Goal: Task Accomplishment & Management: Complete application form

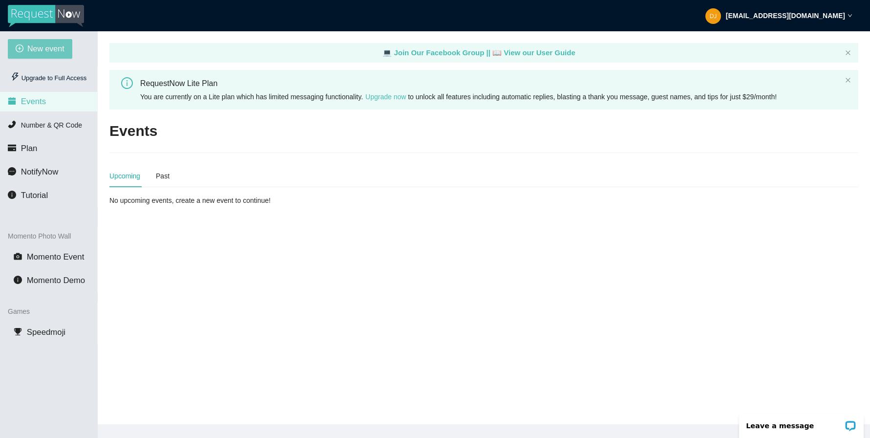
click at [36, 48] on span "New event" at bounding box center [45, 49] width 37 height 12
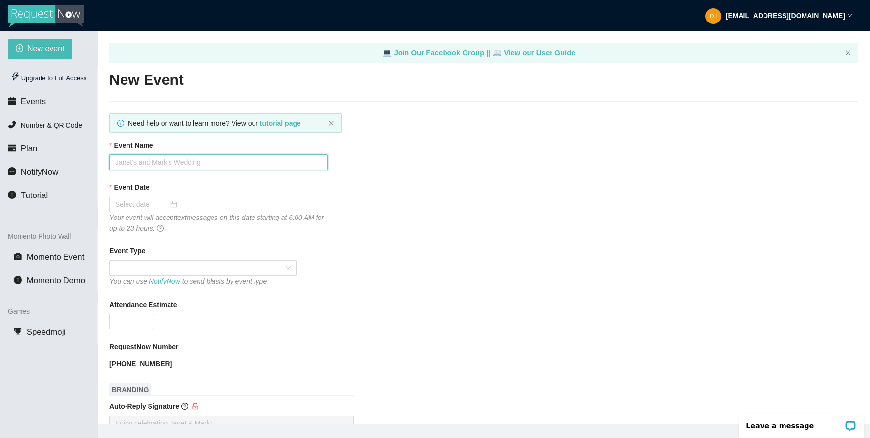
click at [166, 161] on input "Event Name" at bounding box center [218, 162] width 218 height 16
type input "Spencer & Caileigh"
click at [170, 207] on div at bounding box center [146, 204] width 62 height 11
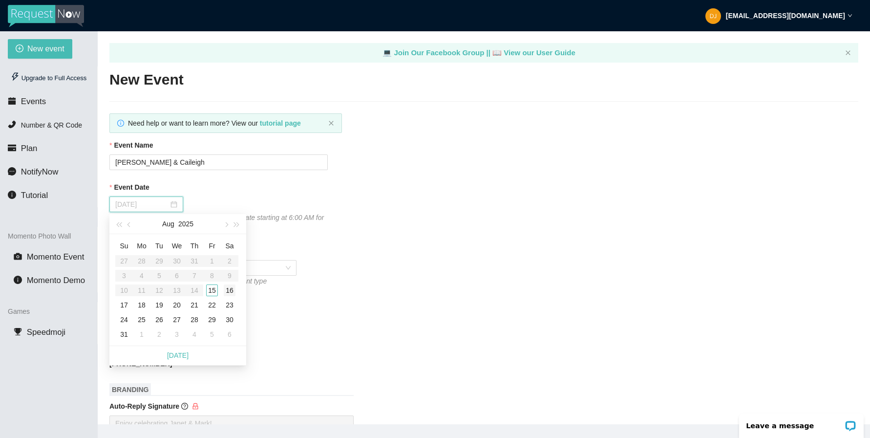
type input "08/16/2025"
click at [229, 290] on div "16" at bounding box center [230, 290] width 12 height 12
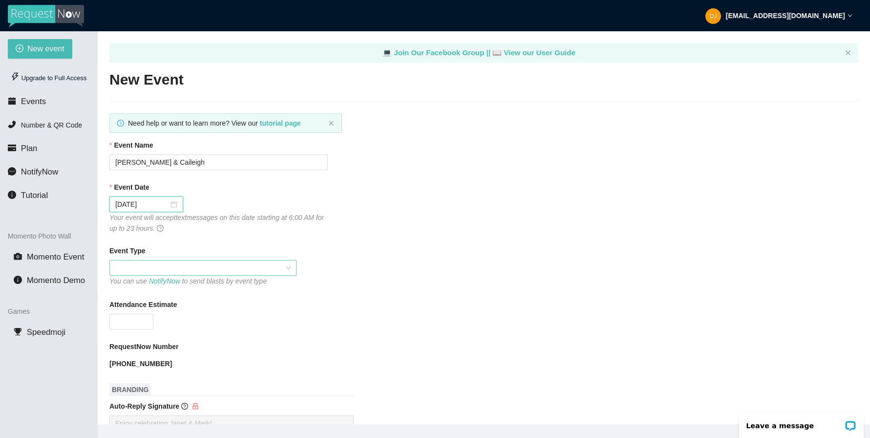
click at [179, 265] on span at bounding box center [202, 267] width 175 height 15
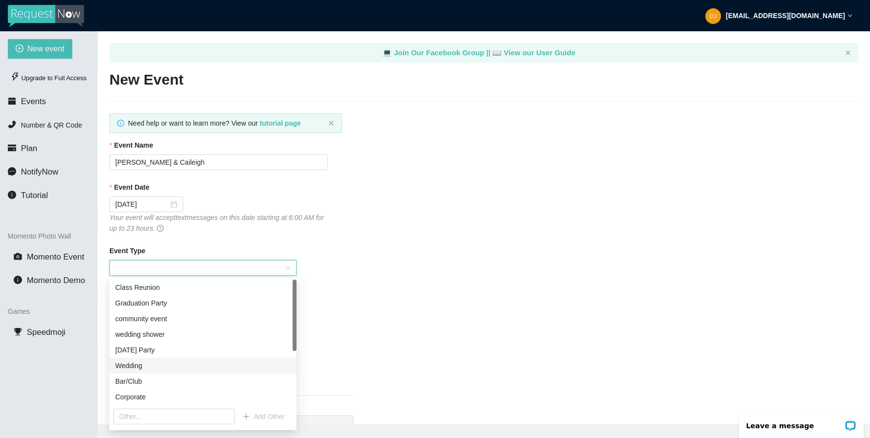
click at [172, 367] on div "Wedding" at bounding box center [202, 365] width 175 height 11
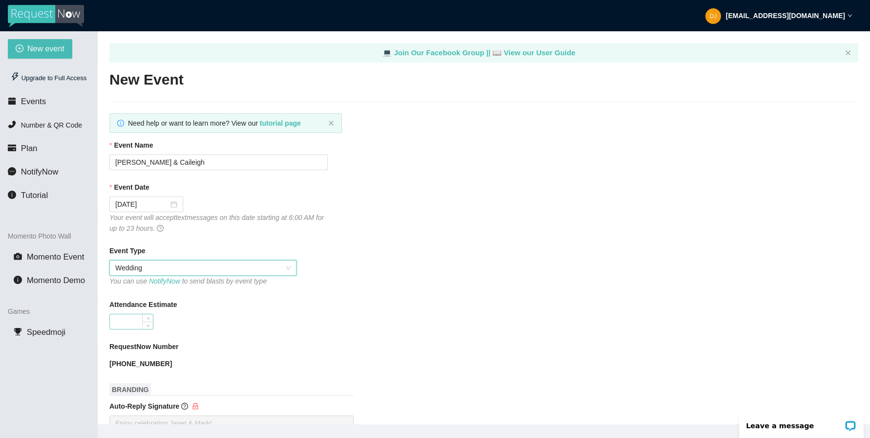
click at [127, 323] on input "Attendance Estimate" at bounding box center [131, 321] width 43 height 15
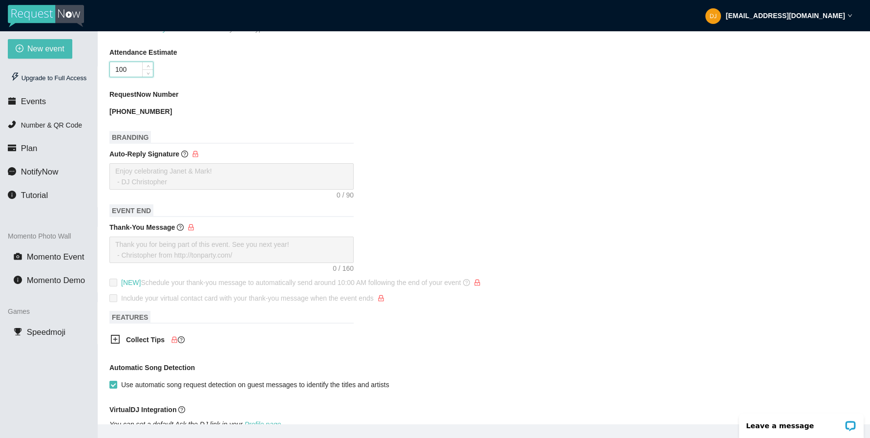
scroll to position [369, 0]
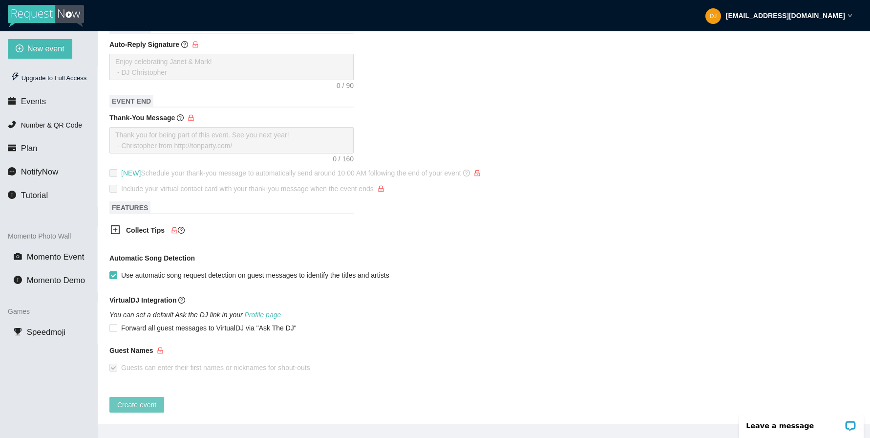
type input "100"
click at [129, 399] on span "Create event" at bounding box center [136, 404] width 39 height 11
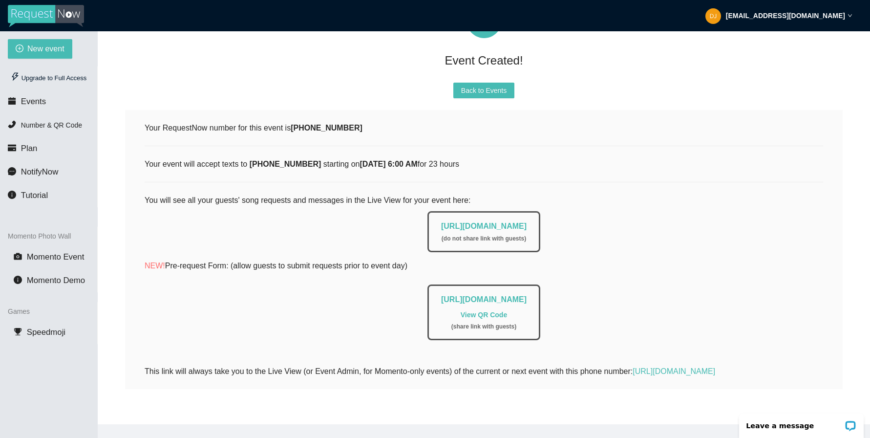
click at [39, 14] on img at bounding box center [46, 16] width 76 height 22
type textarea "https://virtualdj.com/ask/DJ_Spinz"
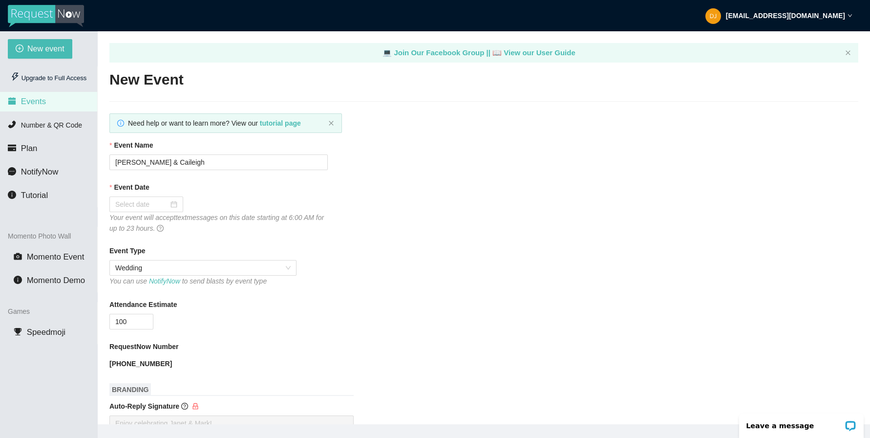
click at [28, 104] on span "Events" at bounding box center [33, 101] width 25 height 9
click at [34, 149] on span "Plan" at bounding box center [29, 148] width 17 height 9
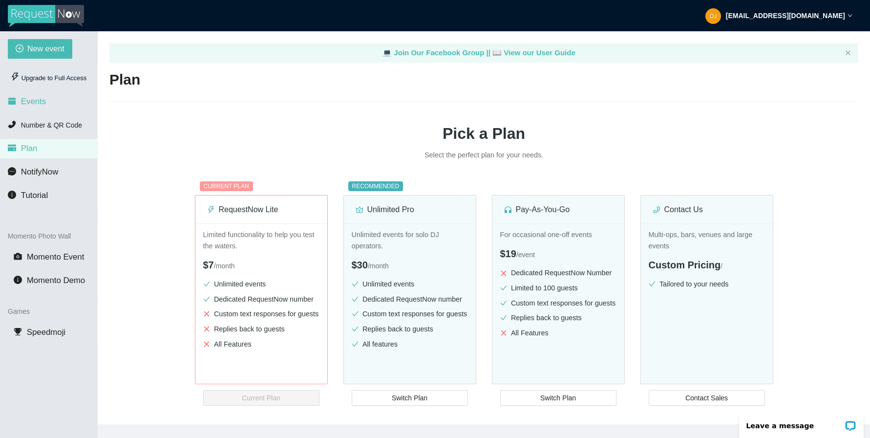
click at [43, 110] on li "Events" at bounding box center [48, 102] width 97 height 20
